Goal: Check status

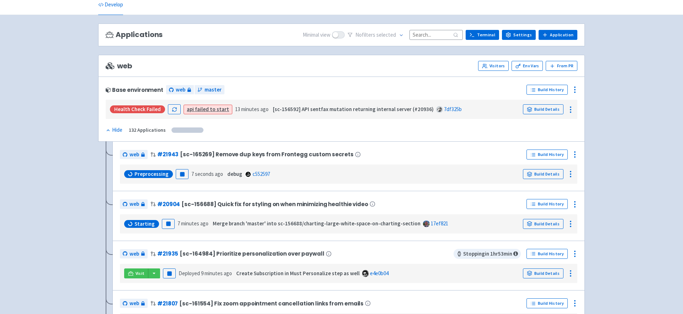
scroll to position [36, 0]
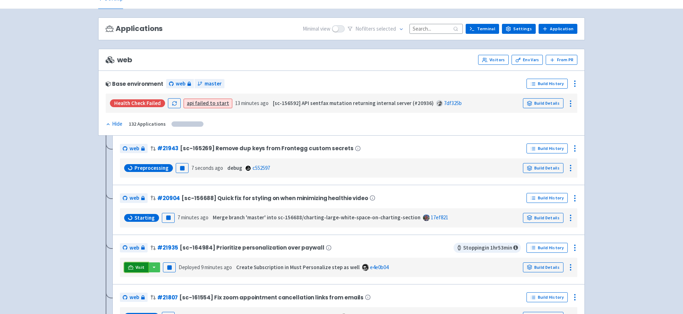
click at [128, 267] on icon at bounding box center [130, 266] width 5 height 5
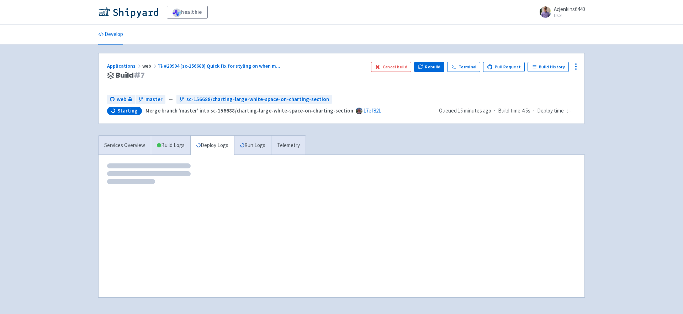
click at [353, 84] on div "Applications web #20904 [sc-156688] Quick fix for styling on when m ... Build #…" at bounding box center [236, 75] width 258 height 27
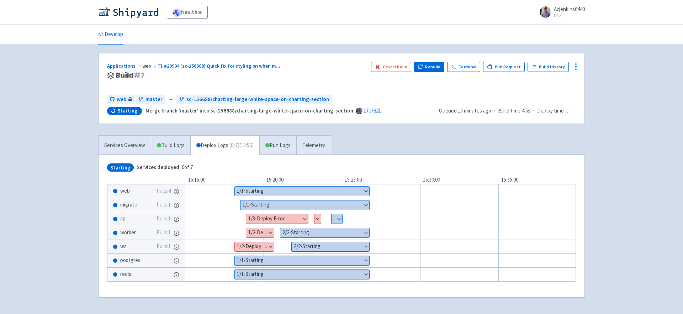
click at [264, 215] on button "Show details" at bounding box center [277, 218] width 62 height 9
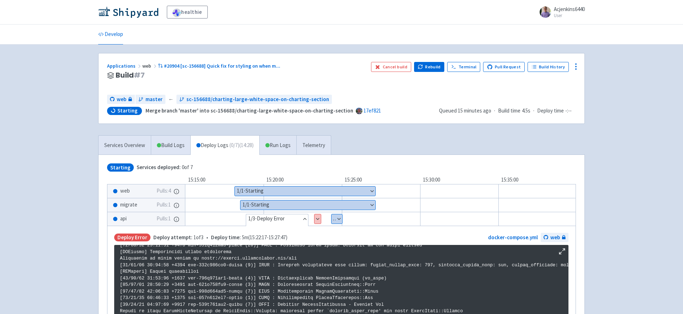
click at [339, 64] on div "Applications web #20904 [sc-156688] Quick fix for styling on when m ..." at bounding box center [236, 66] width 258 height 8
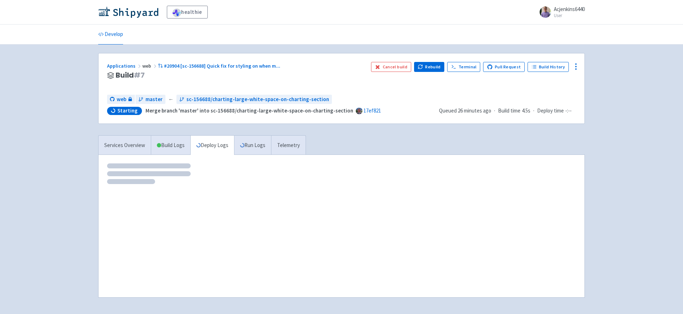
click at [349, 16] on div "healthie Acjenkins6440 User Profile Sign out" at bounding box center [341, 12] width 486 height 13
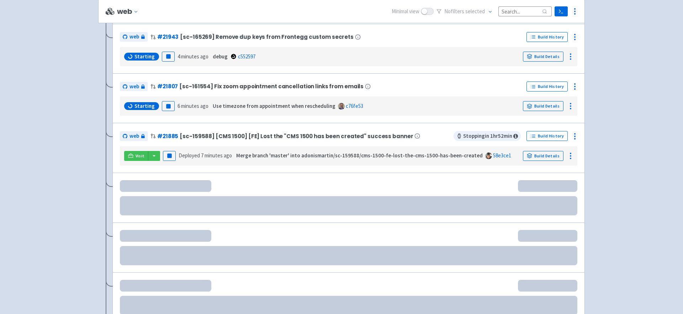
scroll to position [284, 0]
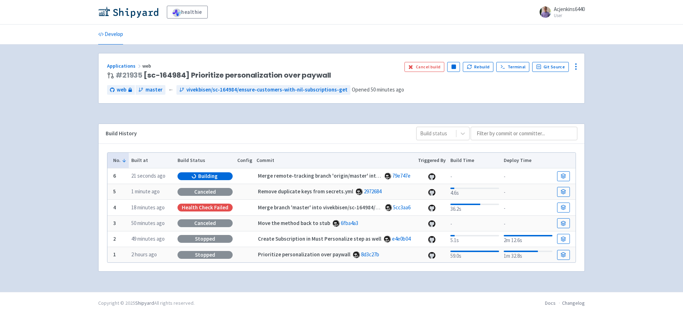
click at [583, 163] on div "No. Built at Build Status Config Commit Triggered By Build Time Deploy Time 6 2…" at bounding box center [341, 208] width 486 height 128
click at [371, 66] on div "Applications web" at bounding box center [252, 66] width 291 height 8
